Goal: Information Seeking & Learning: Learn about a topic

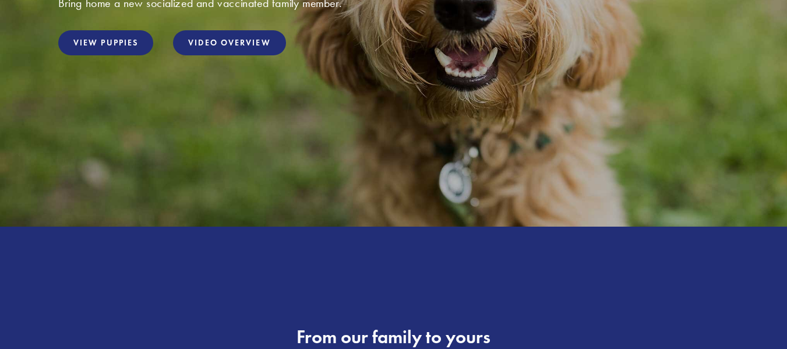
scroll to position [177, 0]
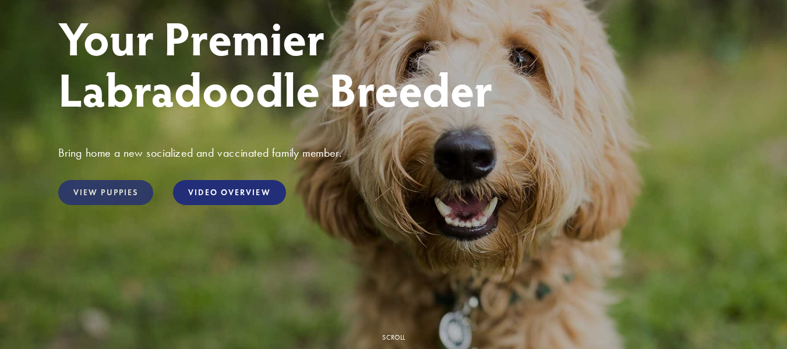
click at [115, 195] on link "View Puppies" at bounding box center [105, 192] width 95 height 25
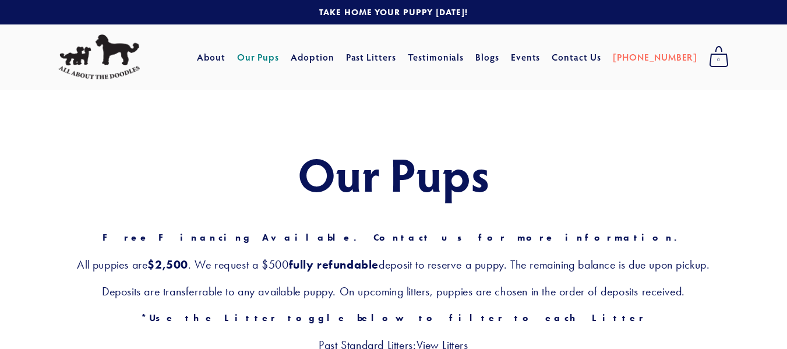
click at [280, 58] on link "Our Pups" at bounding box center [258, 57] width 43 height 21
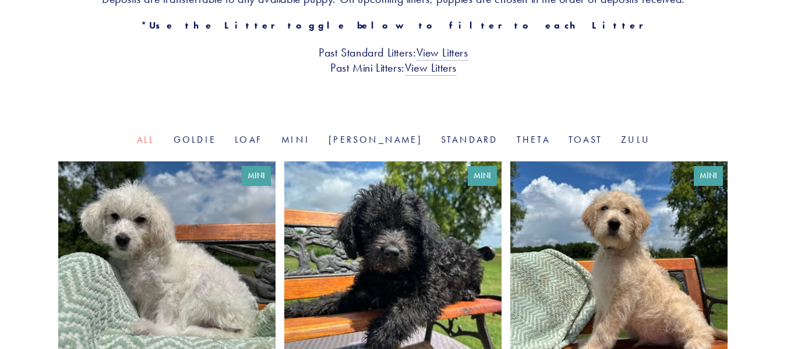
scroll to position [411, 0]
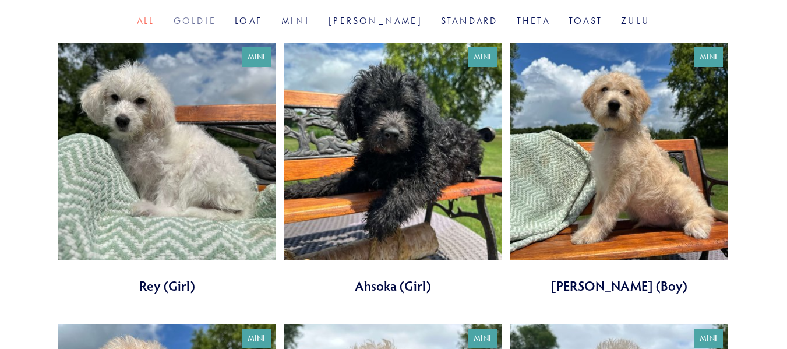
click at [216, 25] on link "Goldie" at bounding box center [195, 20] width 43 height 11
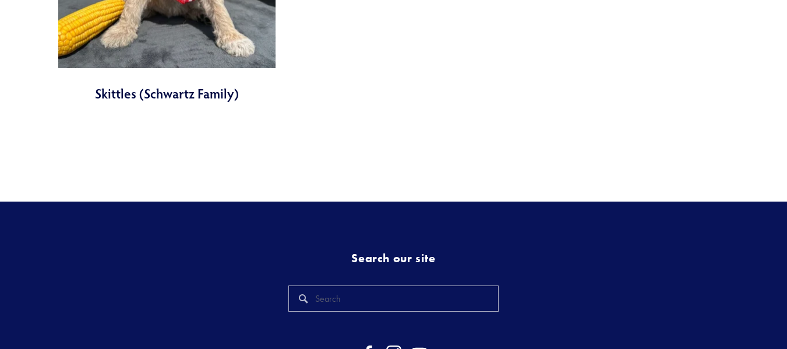
scroll to position [1291, 0]
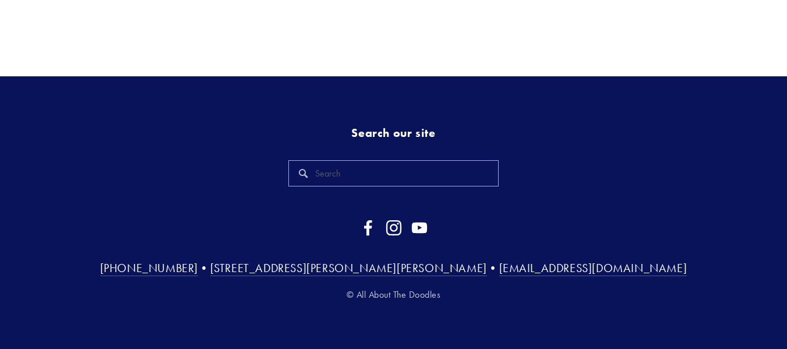
drag, startPoint x: 795, startPoint y: 232, endPoint x: 333, endPoint y: 5, distance: 515.4
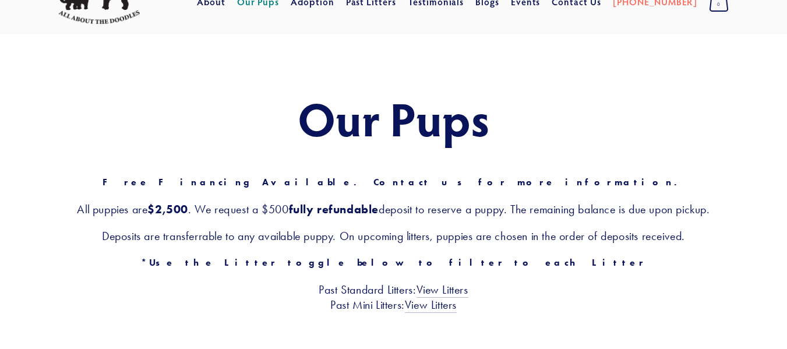
scroll to position [52, 0]
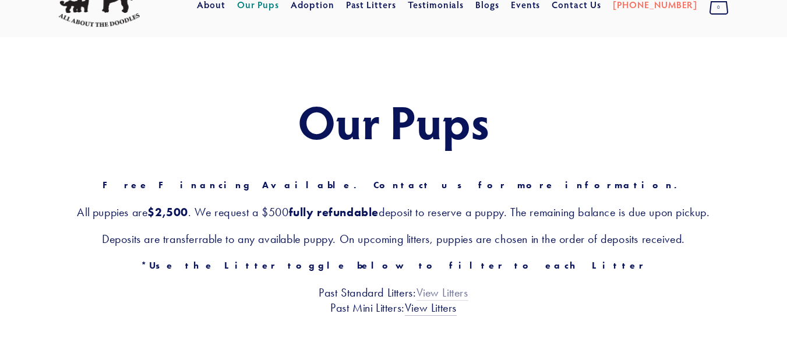
click at [433, 292] on link "View Litters" at bounding box center [443, 292] width 52 height 15
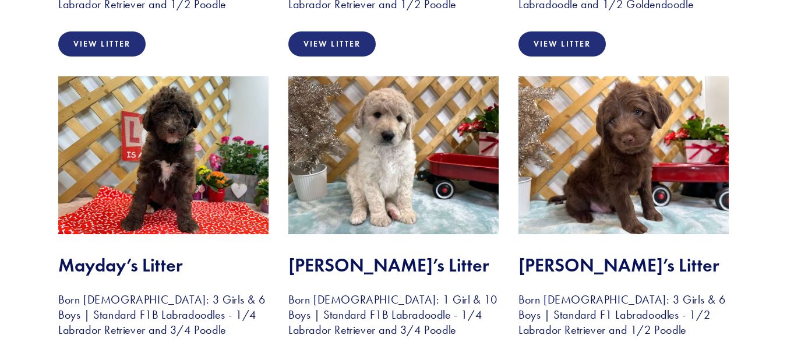
scroll to position [893, 0]
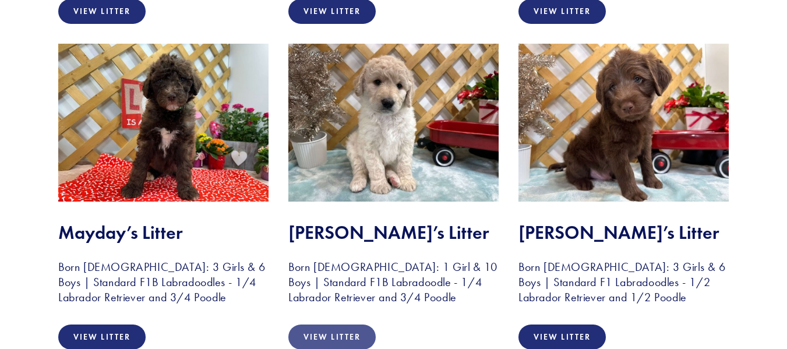
click at [326, 325] on link "View Litter" at bounding box center [331, 337] width 87 height 25
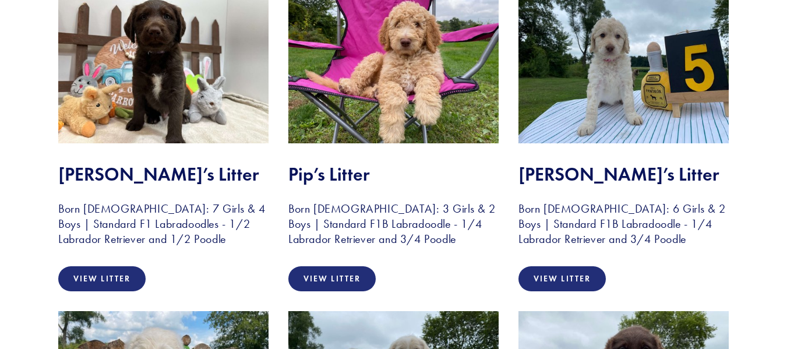
scroll to position [1666, 0]
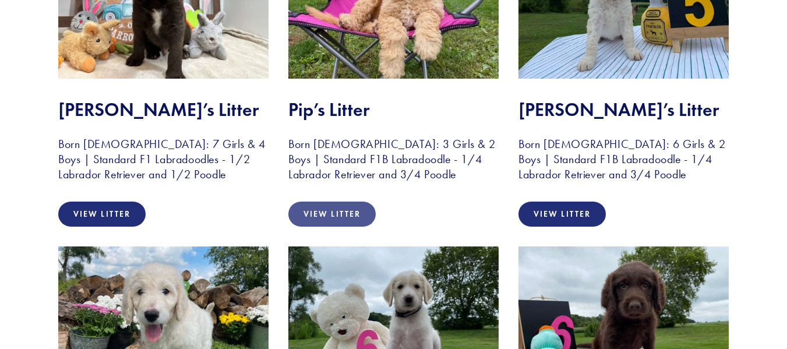
click at [319, 202] on link "View Litter" at bounding box center [331, 214] width 87 height 25
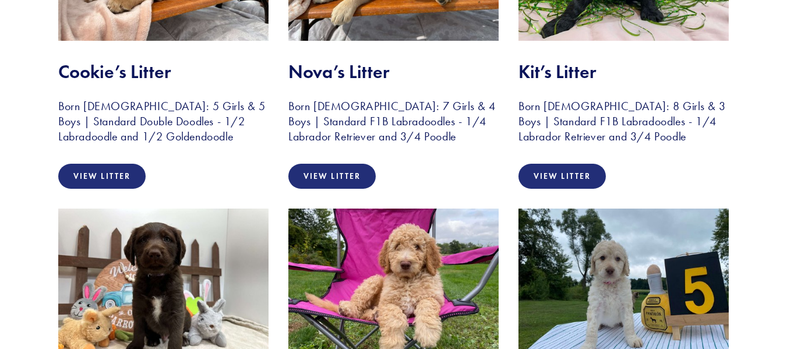
scroll to position [0, 0]
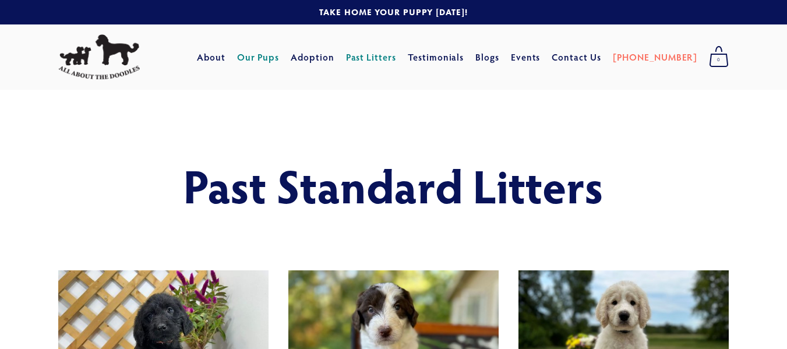
click at [280, 59] on link "Our Pups" at bounding box center [258, 57] width 43 height 21
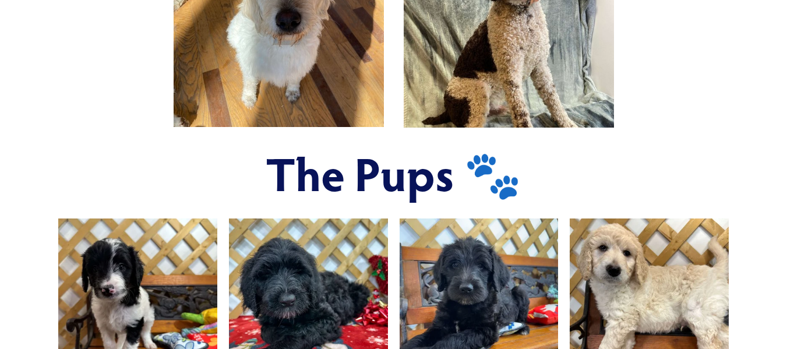
scroll to position [152, 0]
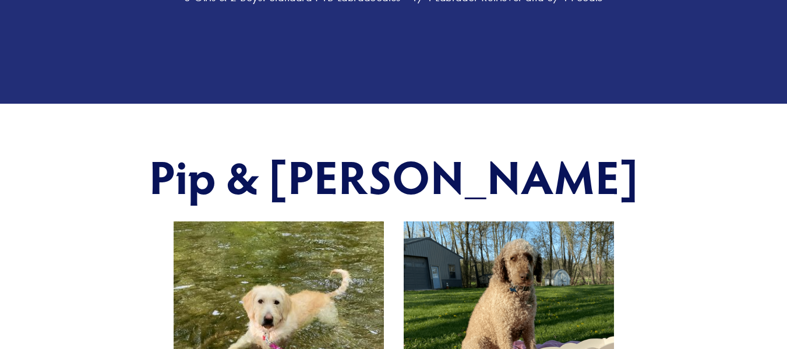
scroll to position [168, 0]
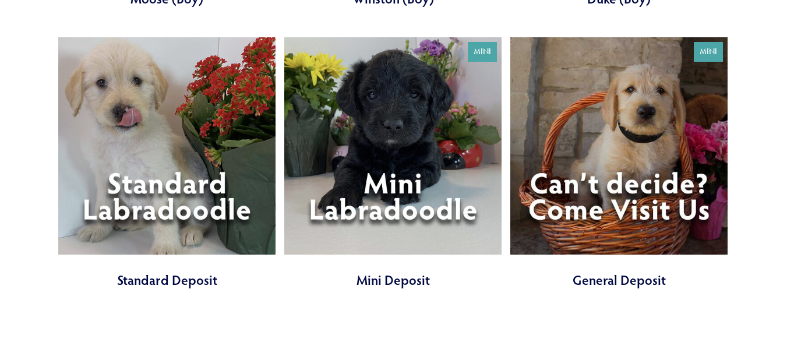
scroll to position [3819, 0]
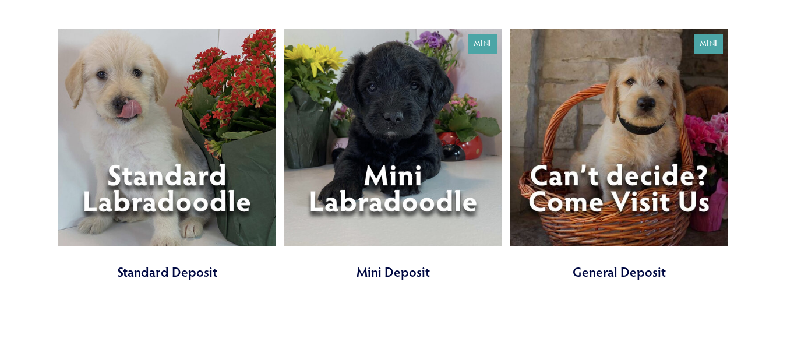
click at [406, 250] on link at bounding box center [392, 155] width 217 height 252
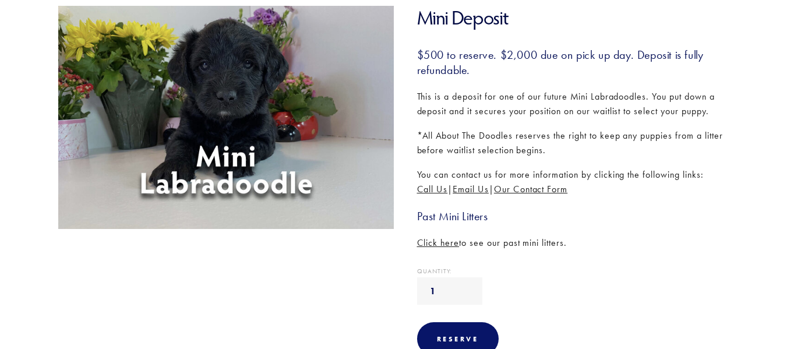
scroll to position [183, 0]
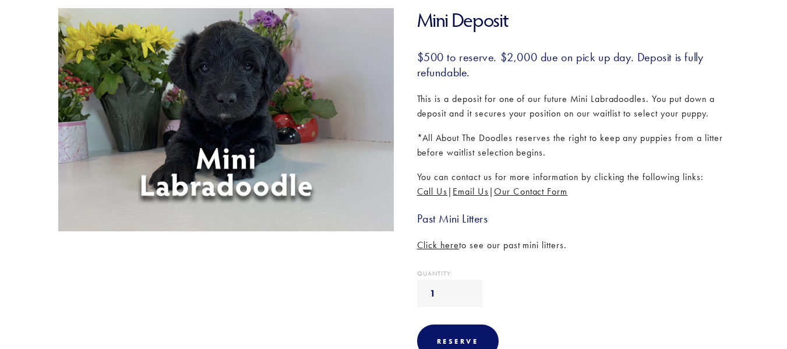
click at [446, 248] on span "Click here" at bounding box center [438, 244] width 43 height 11
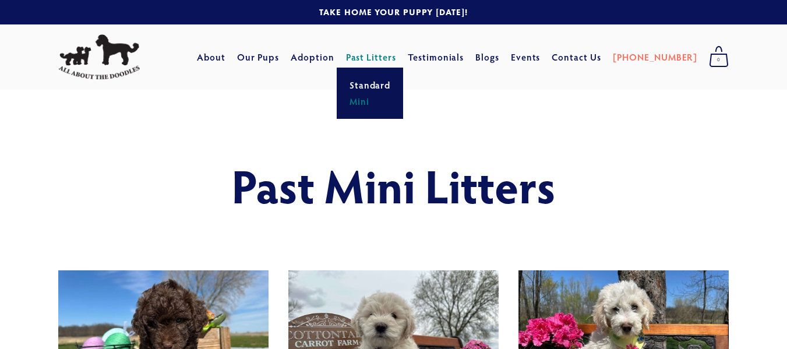
click at [384, 100] on link "Mini" at bounding box center [370, 101] width 48 height 16
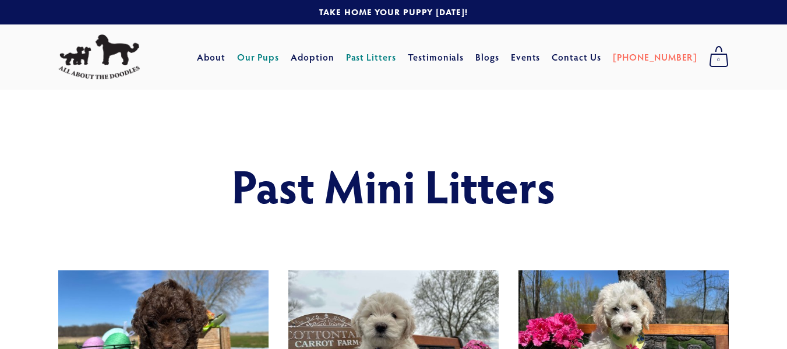
click at [280, 59] on link "Our Pups" at bounding box center [258, 57] width 43 height 21
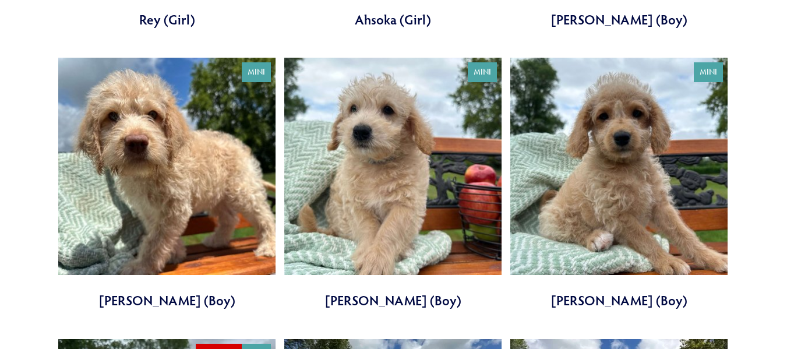
scroll to position [701, 0]
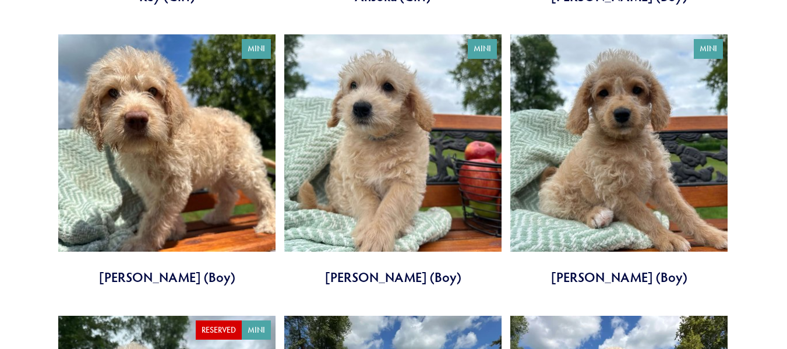
click at [400, 231] on link at bounding box center [392, 160] width 217 height 252
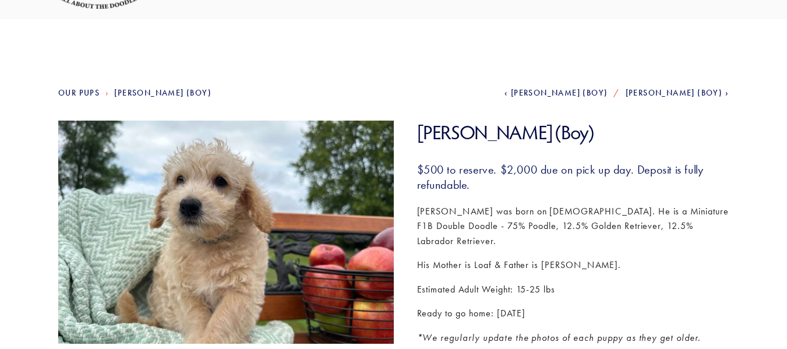
scroll to position [80, 0]
